Goal: Task Accomplishment & Management: Use online tool/utility

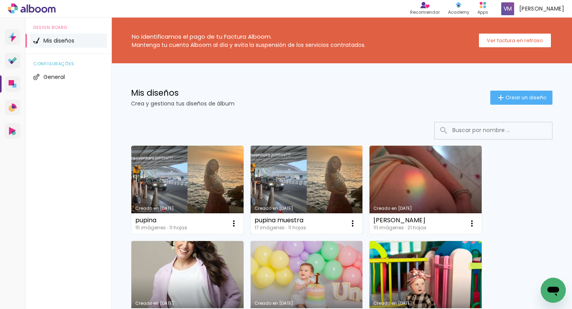
click at [276, 186] on link "Creado en [DATE]" at bounding box center [307, 190] width 112 height 88
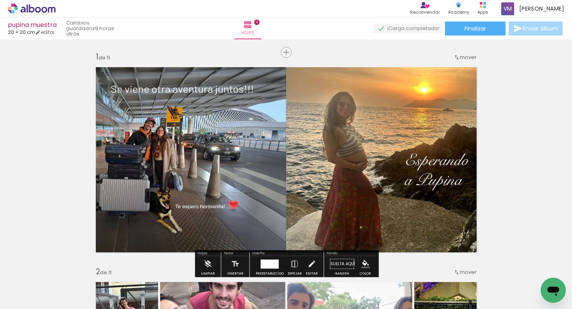
click at [88, 283] on div at bounding box center [69, 283] width 35 height 16
click at [88, 282] on div at bounding box center [69, 283] width 35 height 16
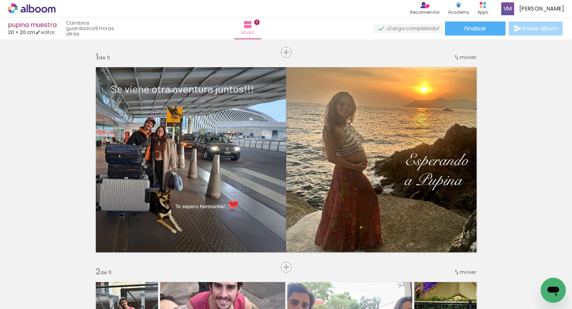
click at [88, 283] on div at bounding box center [69, 283] width 35 height 16
drag, startPoint x: 123, startPoint y: 287, endPoint x: 119, endPoint y: 288, distance: 4.5
click at [88, 288] on div at bounding box center [69, 283] width 35 height 16
click at [88, 285] on div at bounding box center [69, 283] width 35 height 16
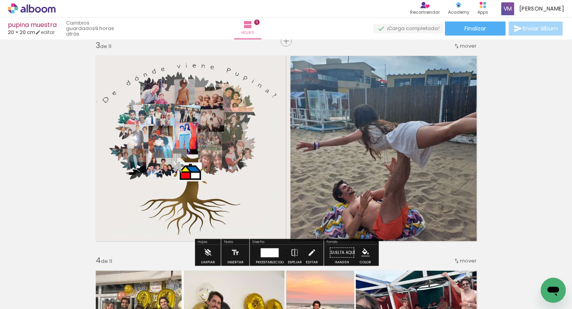
scroll to position [441, 0]
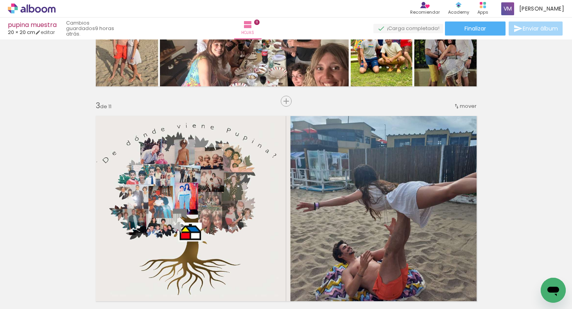
scroll to position [355, 0]
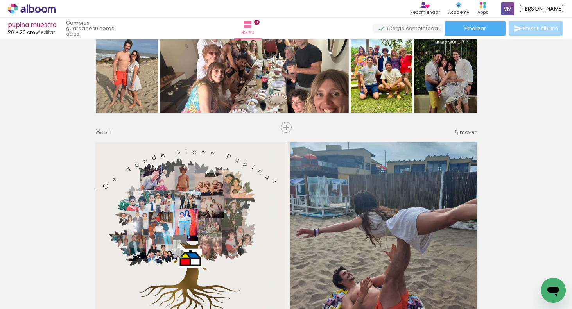
click at [465, 132] on span "mover" at bounding box center [468, 132] width 17 height 7
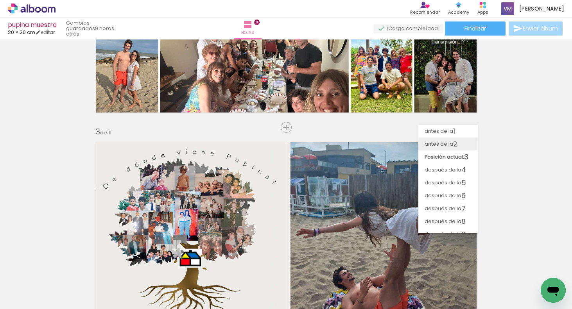
drag, startPoint x: 460, startPoint y: 142, endPoint x: 466, endPoint y: 138, distance: 6.0
click at [460, 141] on paper-item "antes de la 2" at bounding box center [448, 144] width 59 height 13
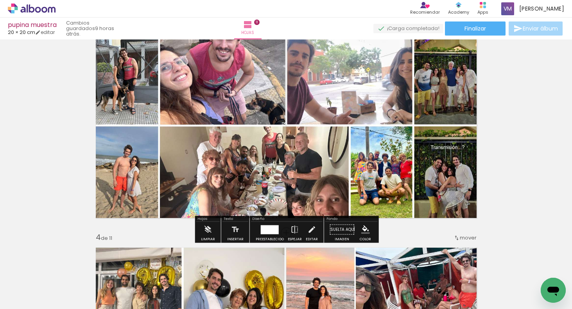
scroll to position [395, 0]
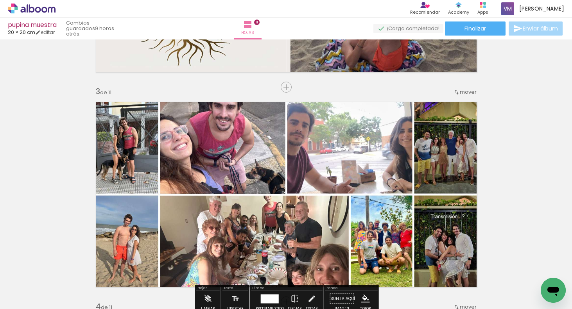
click at [471, 94] on span "mover" at bounding box center [468, 91] width 17 height 7
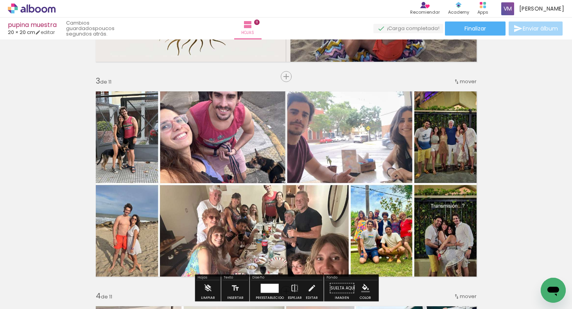
scroll to position [403, 0]
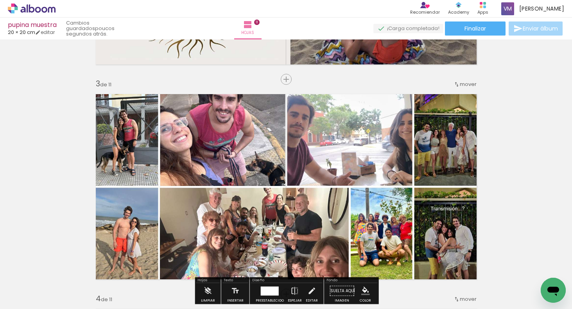
click at [470, 84] on span "mover" at bounding box center [468, 84] width 17 height 7
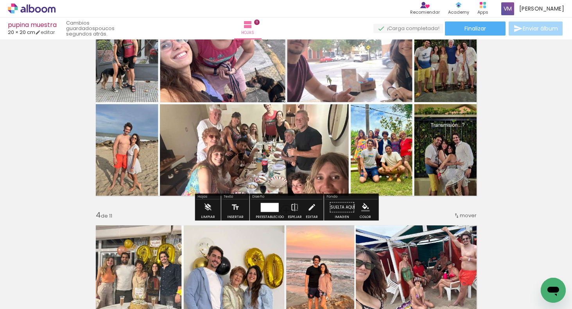
scroll to position [488, 0]
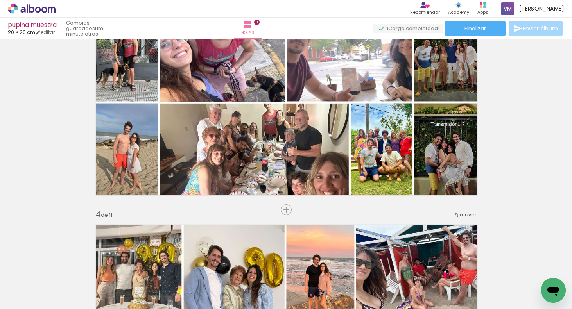
drag, startPoint x: 474, startPoint y: 213, endPoint x: 477, endPoint y: 209, distance: 5.6
click at [474, 212] on span "mover" at bounding box center [468, 214] width 17 height 7
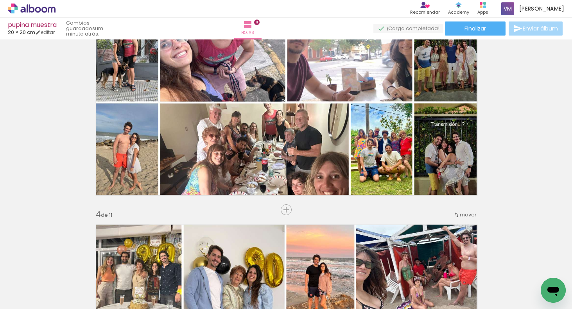
scroll to position [403, 0]
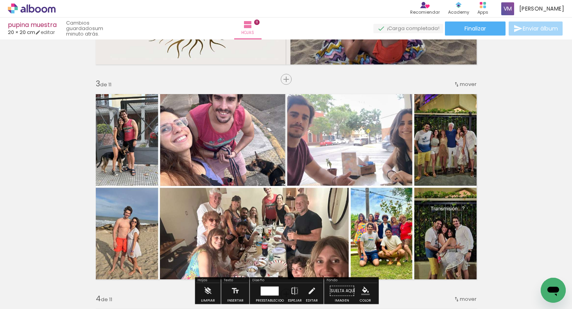
click at [470, 83] on span "mover" at bounding box center [468, 84] width 17 height 7
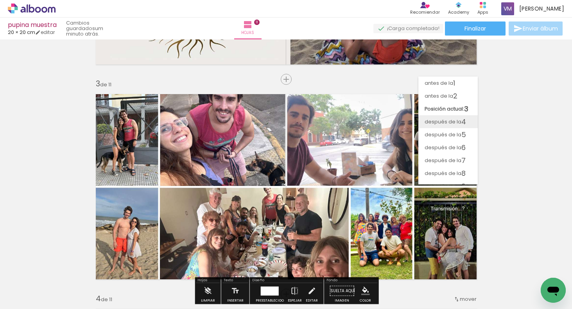
click at [471, 118] on paper-item "después de la 4" at bounding box center [448, 121] width 59 height 13
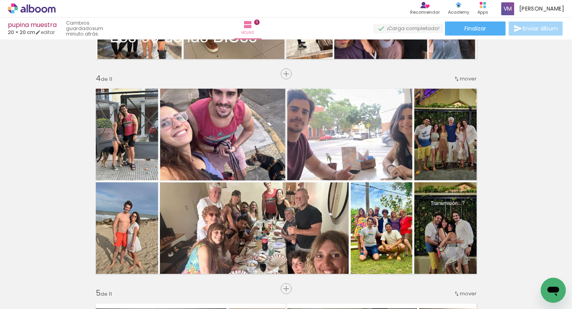
scroll to position [649, 0]
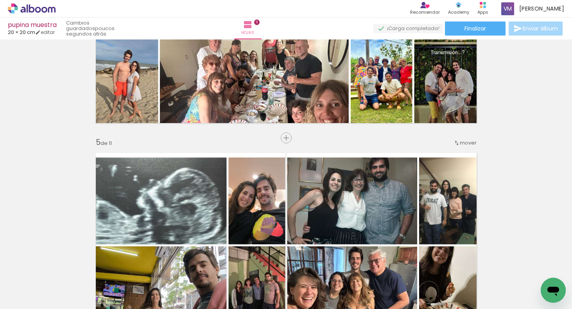
scroll to position [802, 0]
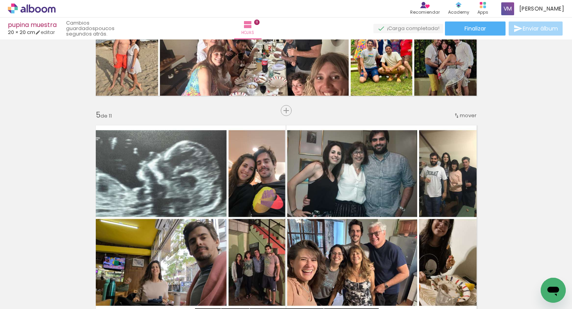
click at [476, 114] on span "mover" at bounding box center [468, 115] width 17 height 7
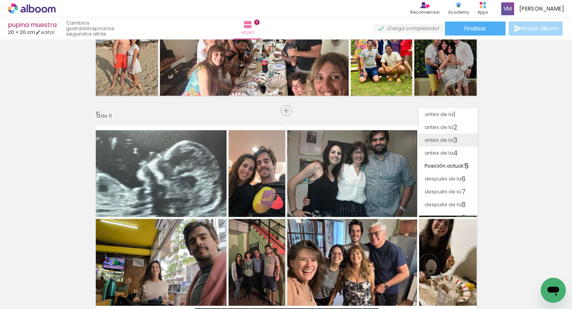
click at [467, 138] on paper-item "antes de la 3" at bounding box center [448, 140] width 59 height 13
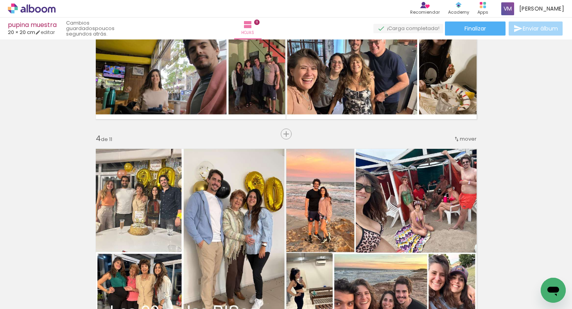
scroll to position [576, 0]
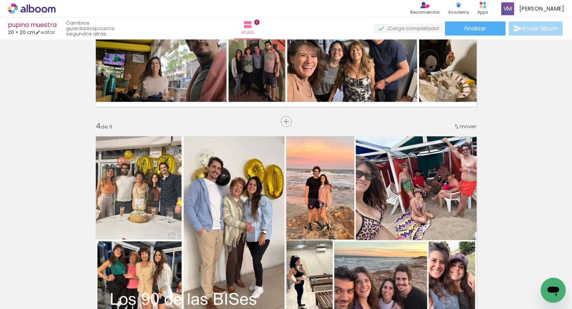
click at [471, 127] on span "mover" at bounding box center [468, 126] width 17 height 7
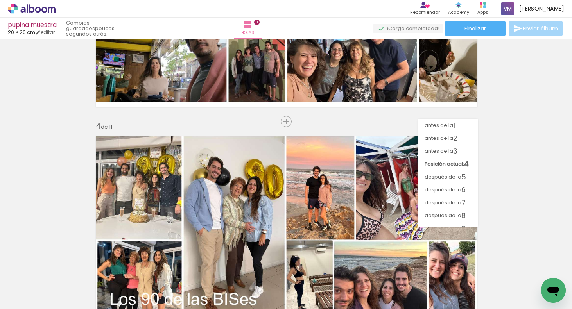
drag, startPoint x: 467, startPoint y: 174, endPoint x: 471, endPoint y: 171, distance: 4.7
click at [467, 174] on paper-item "después de la 5" at bounding box center [448, 177] width 59 height 13
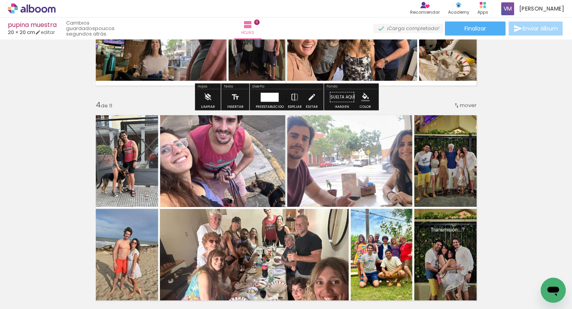
scroll to position [598, 0]
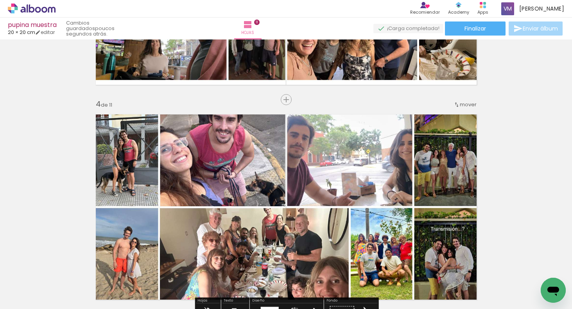
click at [471, 101] on span "mover" at bounding box center [468, 104] width 17 height 7
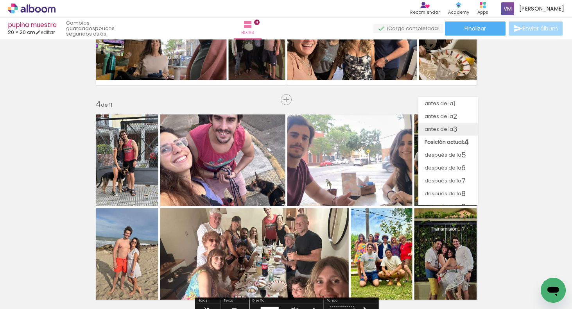
click at [457, 127] on span "3" at bounding box center [455, 129] width 4 height 13
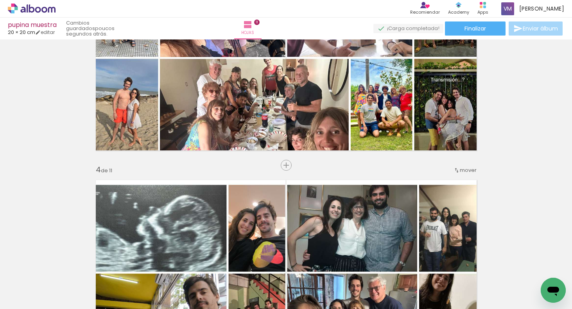
scroll to position [550, 0]
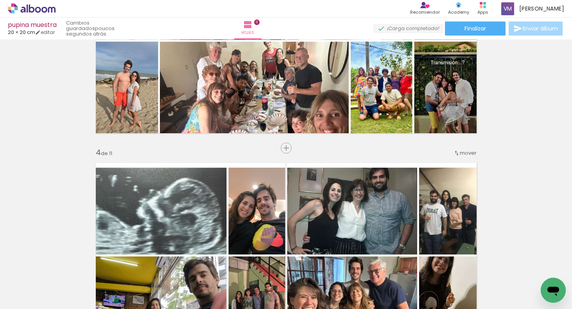
click at [473, 149] on span "mover" at bounding box center [468, 152] width 17 height 7
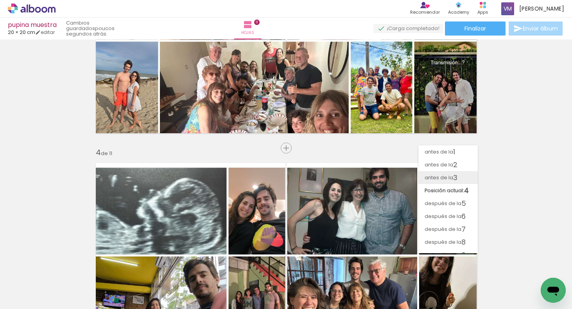
click at [466, 173] on paper-item "antes de la 3" at bounding box center [448, 177] width 59 height 13
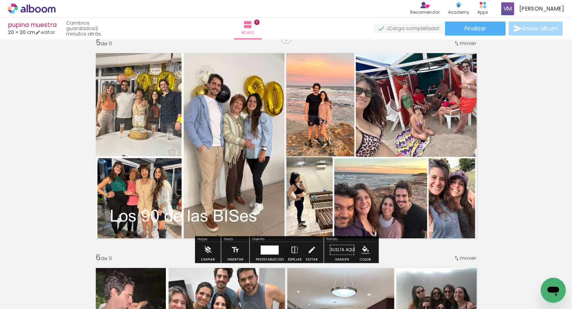
scroll to position [875, 0]
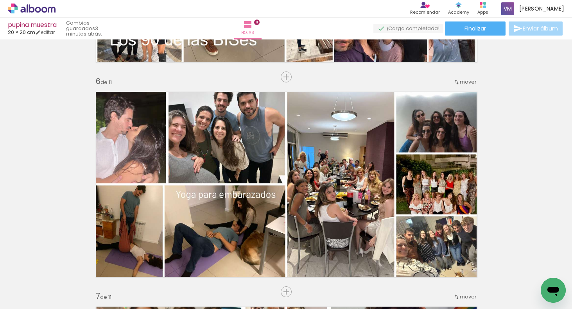
scroll to position [1080, 0]
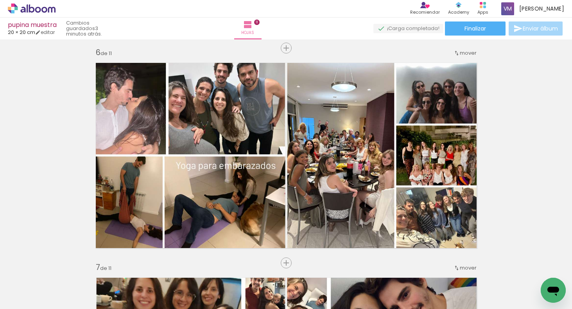
click at [527, 142] on div "Insertar hoja 1 de 11 Insertar hoja 2 de 11 Insertar hoja 3 de 11 Insertar hoja…" at bounding box center [286, 253] width 572 height 2582
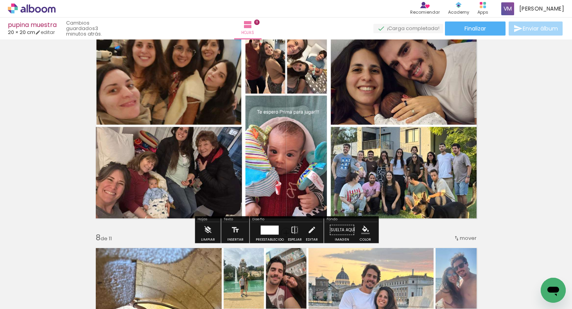
scroll to position [1324, 0]
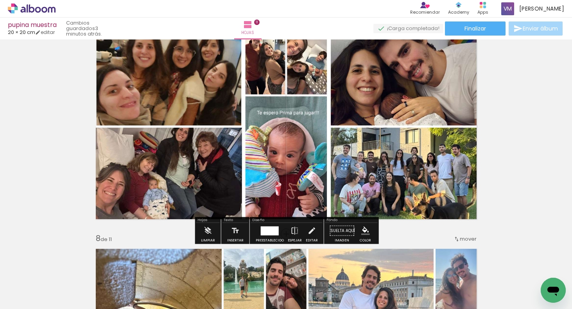
click at [528, 149] on div "Insertar hoja 1 de 11 Insertar hoja 2 de 11 Insertar hoja 3 de 11 Insertar hoja…" at bounding box center [286, 9] width 572 height 2582
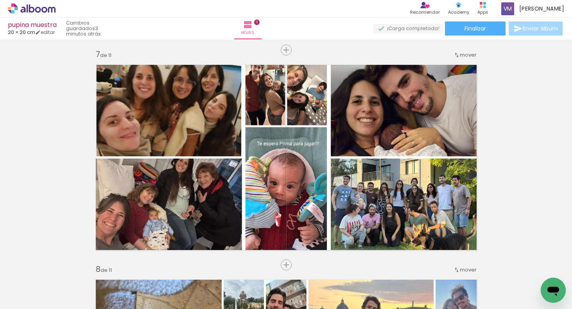
scroll to position [1293, 0]
click at [521, 165] on div "Insertar hoja 1 de 11 Insertar hoja 2 de 11 Insertar hoja 3 de 11 Insertar hoja…" at bounding box center [286, 40] width 572 height 2582
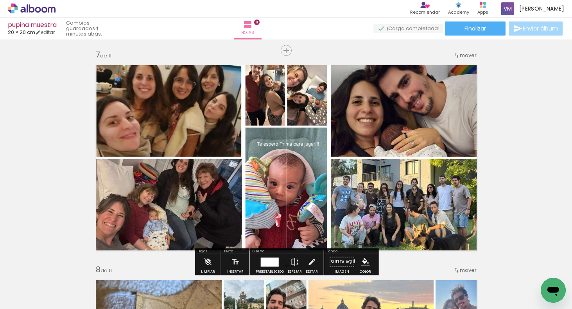
click at [511, 140] on div "Insertar hoja 1 de 11 Insertar hoja 2 de 11 Insertar hoja 3 de 11 Insertar hoja…" at bounding box center [286, 40] width 572 height 2582
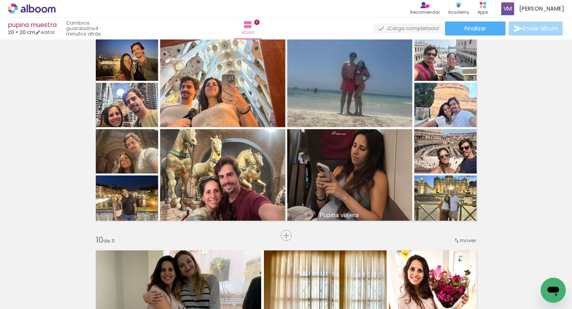
scroll to position [1759, 0]
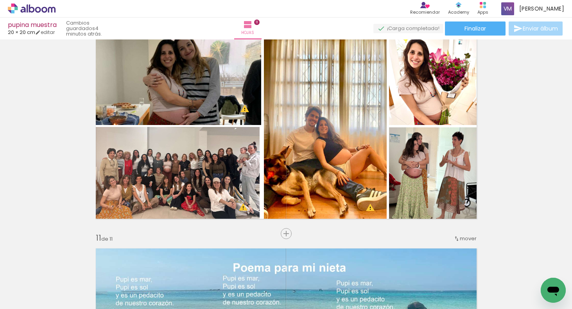
scroll to position [1947, 0]
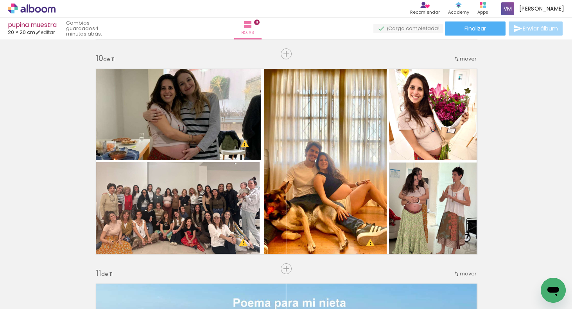
scroll to position [1923, 0]
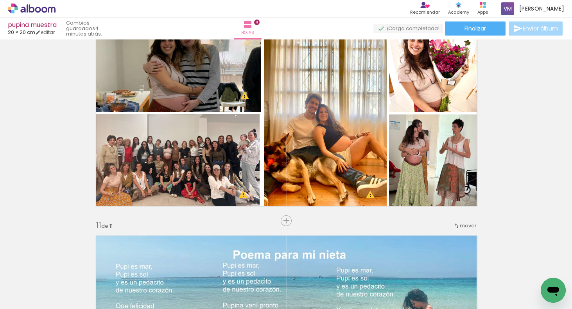
scroll to position [1967, 0]
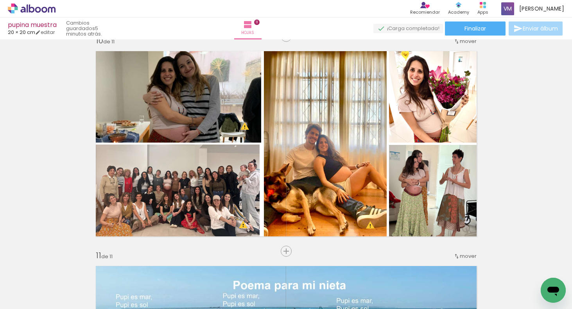
scroll to position [1936, 0]
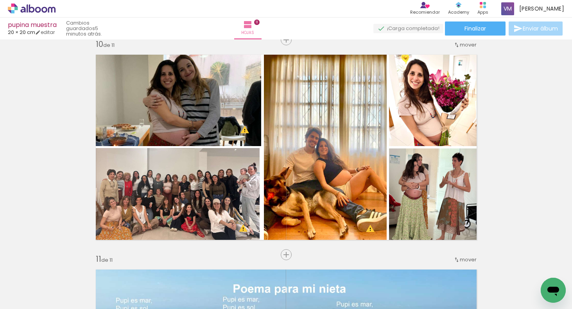
scroll to position [1945, 0]
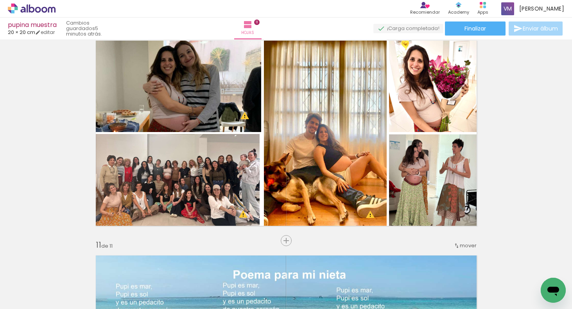
scroll to position [1948, 0]
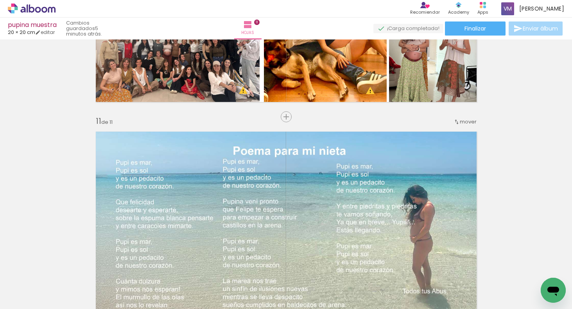
scroll to position [2121, 0]
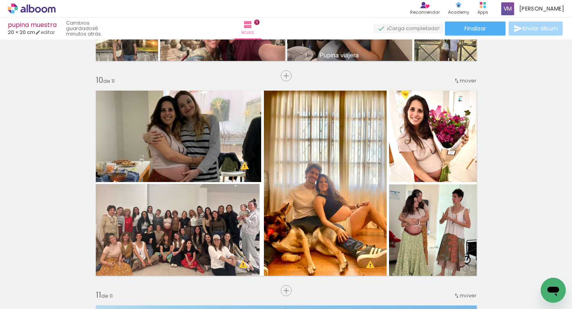
scroll to position [1906, 0]
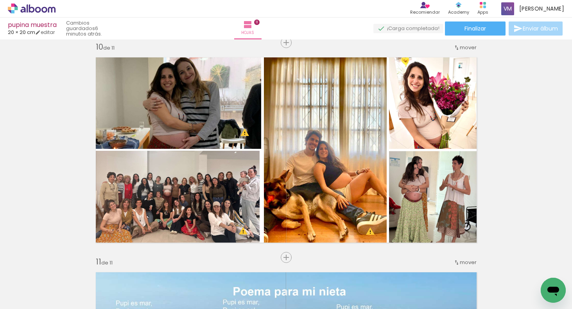
scroll to position [1942, 0]
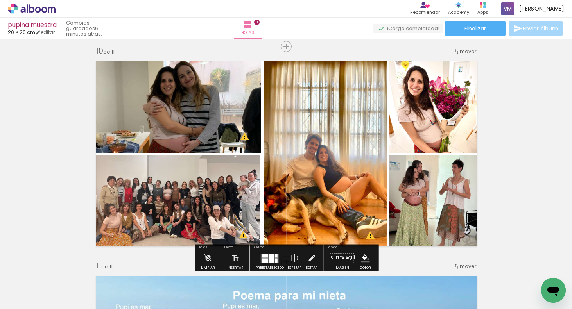
click at [31, 295] on span "Añadir Fotos" at bounding box center [23, 299] width 15 height 9
click at [0, 0] on input "file" at bounding box center [0, 0] width 0 height 0
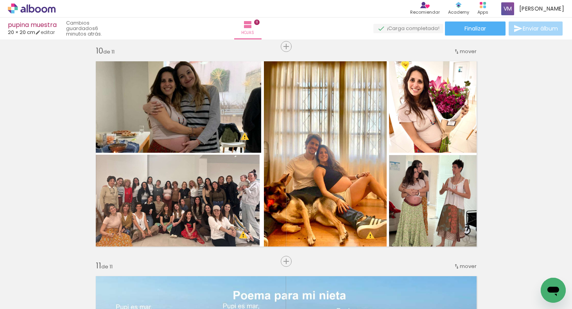
scroll to position [0, 283]
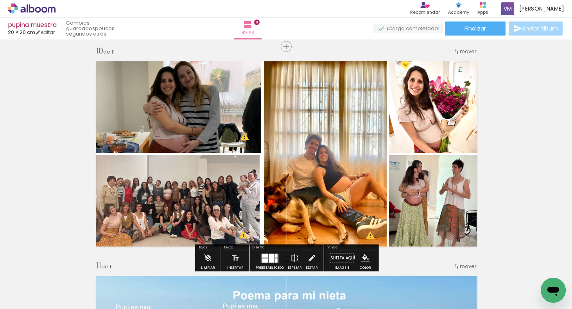
drag, startPoint x: 519, startPoint y: 156, endPoint x: 523, endPoint y: 155, distance: 4.5
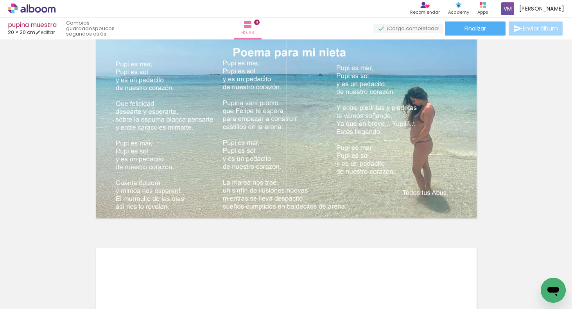
scroll to position [2185, 0]
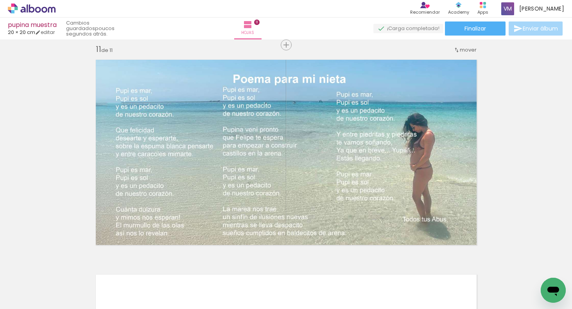
scroll to position [2164, 0]
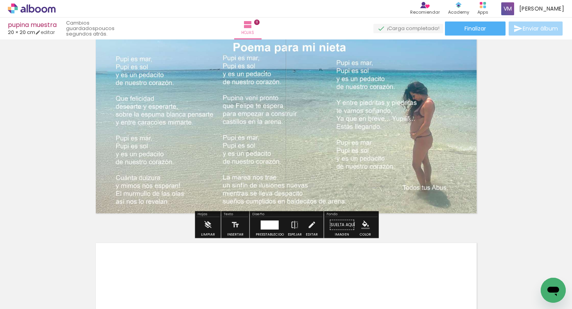
scroll to position [2157, 0]
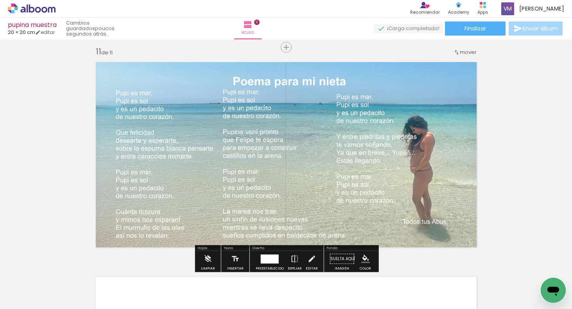
drag, startPoint x: 209, startPoint y: 16, endPoint x: 209, endPoint y: 12, distance: 4.7
click at [209, 14] on div "› Editor de álbum Recomiendar Recomienda a un amigo Contenido que inspira Acade…" at bounding box center [286, 9] width 572 height 18
click at [234, 22] on div "Hojas 11" at bounding box center [248, 29] width 28 height 22
